Goal: Information Seeking & Learning: Learn about a topic

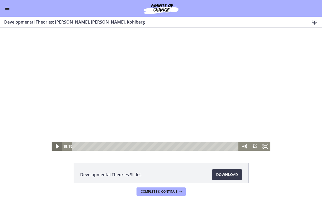
click at [56, 145] on icon "Play Video" at bounding box center [57, 146] width 13 height 11
click at [266, 147] on rect "Fullscreen" at bounding box center [265, 146] width 4 height 3
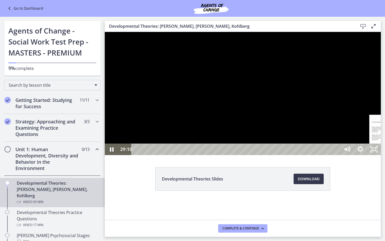
click at [321, 155] on div "29:10" at bounding box center [236, 149] width 200 height 12
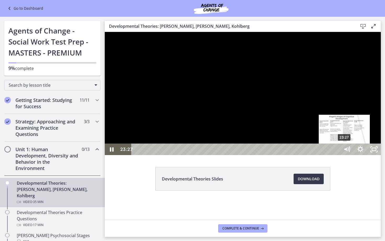
click at [308, 155] on div "23:27" at bounding box center [236, 149] width 200 height 12
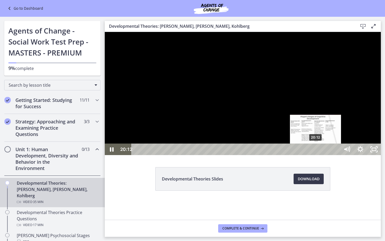
drag, startPoint x: 370, startPoint y: 266, endPoint x: 314, endPoint y: 267, distance: 56.0
click at [316, 155] on div "20:12" at bounding box center [236, 149] width 200 height 12
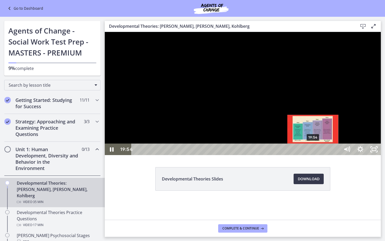
click at [313, 155] on div "19:54" at bounding box center [236, 149] width 200 height 12
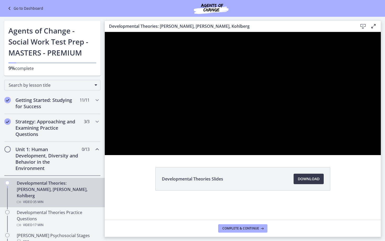
click at [177, 155] on div at bounding box center [243, 93] width 276 height 123
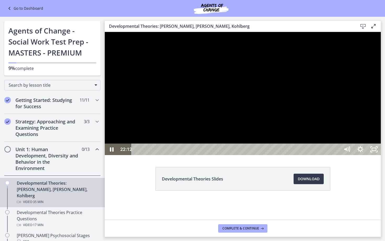
click at [177, 155] on div at bounding box center [243, 93] width 276 height 123
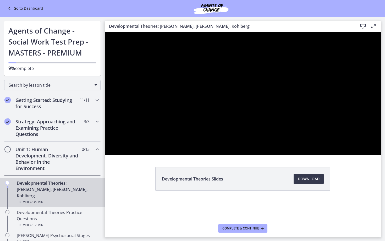
click at [177, 155] on div at bounding box center [243, 93] width 276 height 123
